Goal: Task Accomplishment & Management: Manage account settings

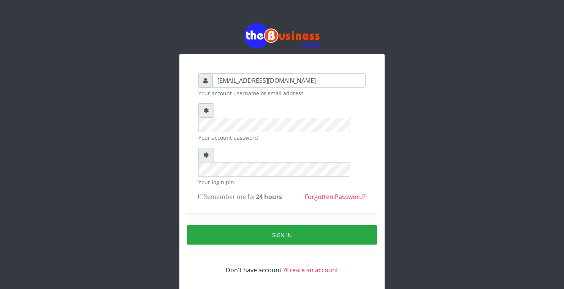
click at [203, 194] on input "Remember me for 24 hours" at bounding box center [200, 196] width 5 height 5
checkbox input "true"
click at [222, 214] on div "Sign in" at bounding box center [282, 235] width 190 height 43
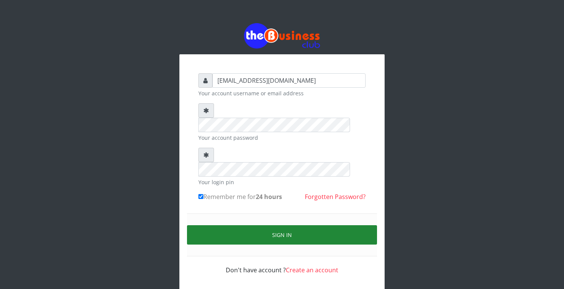
click at [237, 225] on button "Sign in" at bounding box center [282, 234] width 190 height 19
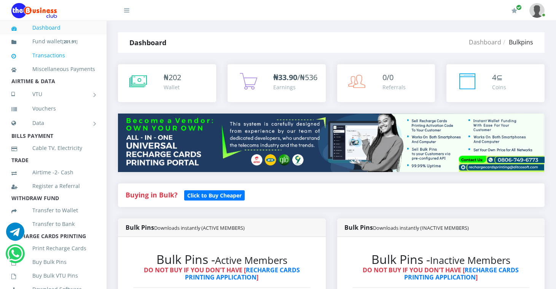
click at [59, 57] on link "Transactions" at bounding box center [53, 55] width 84 height 17
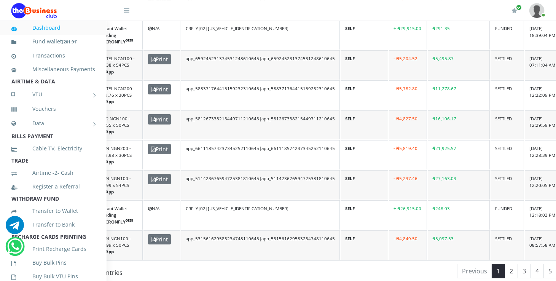
scroll to position [631, 95]
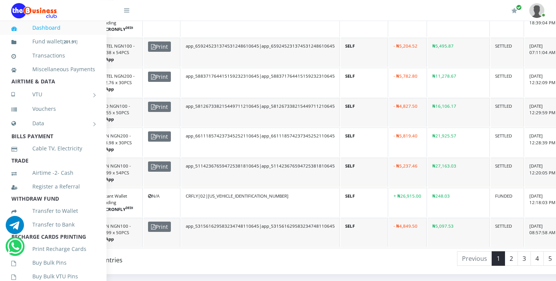
drag, startPoint x: 529, startPoint y: 249, endPoint x: 501, endPoint y: 271, distance: 35.9
click at [504, 254] on link "2" at bounding box center [510, 258] width 13 height 14
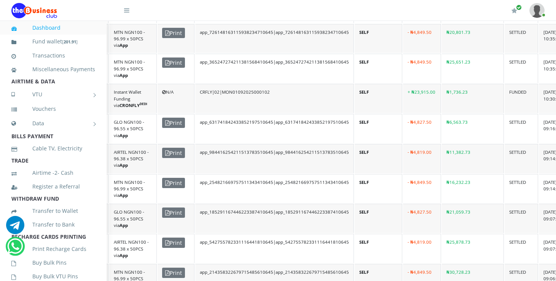
scroll to position [405, 80]
click at [172, 57] on span "Print" at bounding box center [173, 62] width 23 height 10
click at [173, 57] on span "Print" at bounding box center [173, 62] width 23 height 10
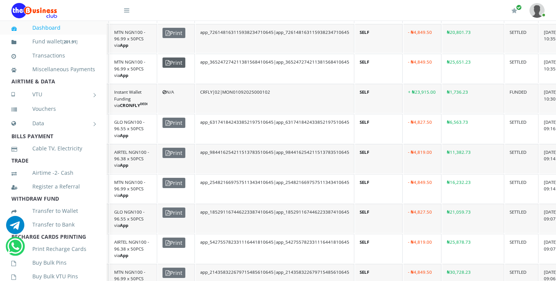
click at [173, 57] on span "Print" at bounding box center [173, 62] width 23 height 10
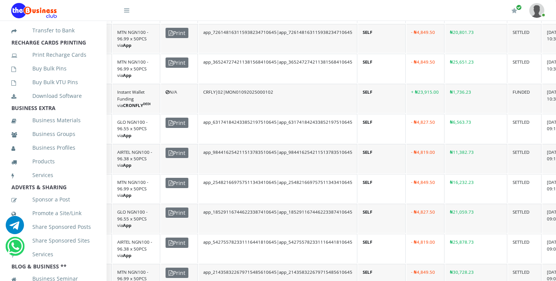
scroll to position [189, 0]
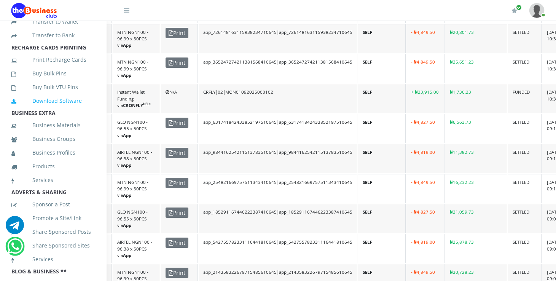
click at [65, 108] on link "Download Software" at bounding box center [53, 100] width 84 height 17
click at [65, 68] on link "Print Recharge Cards" at bounding box center [53, 59] width 84 height 17
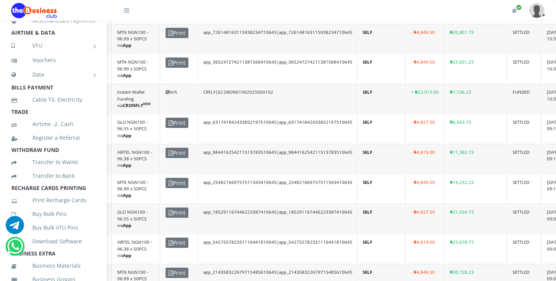
scroll to position [0, 0]
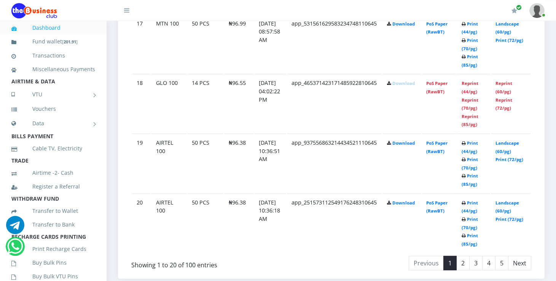
scroll to position [1409, 0]
